Goal: Go to known website: Access a specific website the user already knows

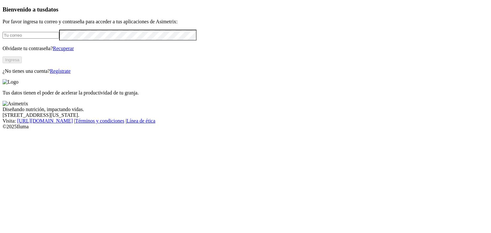
click at [59, 39] on input "email" at bounding box center [31, 35] width 57 height 7
type input "[EMAIL_ADDRESS][DOMAIN_NAME]"
click input "submit" at bounding box center [0, 0] width 0 height 0
